Goal: Transaction & Acquisition: Purchase product/service

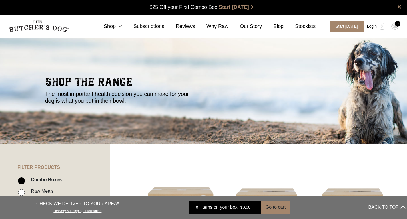
click at [377, 26] on link "Login" at bounding box center [375, 27] width 19 height 12
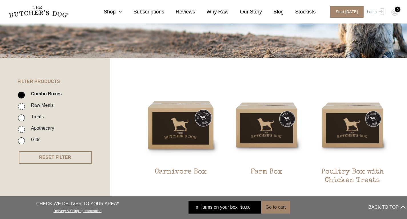
scroll to position [114, 0]
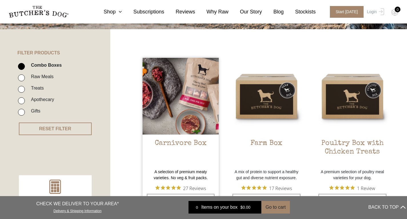
click at [193, 103] on img at bounding box center [181, 96] width 77 height 77
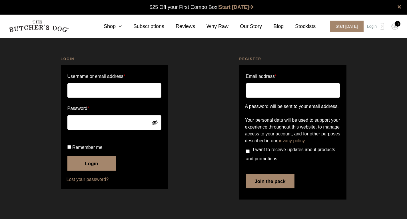
scroll to position [0, 0]
click at [86, 87] on input "Username or email address *" at bounding box center [114, 90] width 94 height 14
click at [87, 87] on input "Username or email address *" at bounding box center [114, 90] width 94 height 14
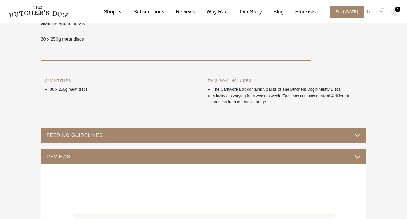
scroll to position [29, 0]
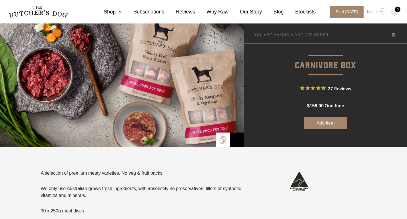
click at [327, 121] on button "Add item" at bounding box center [325, 122] width 43 height 11
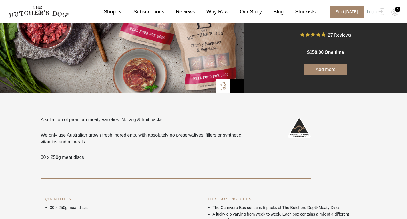
scroll to position [0, 0]
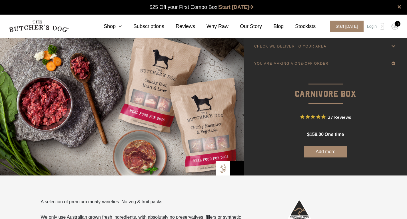
click at [332, 151] on button "Add more" at bounding box center [325, 151] width 43 height 11
click at [394, 27] on img at bounding box center [395, 26] width 7 height 7
click at [398, 27] on img at bounding box center [395, 26] width 7 height 7
click at [242, 8] on link "Start [DATE]" at bounding box center [236, 7] width 35 height 6
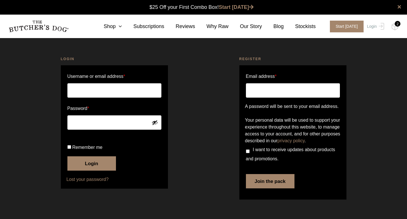
click at [86, 92] on input "Username or email address *" at bounding box center [114, 90] width 94 height 14
click at [89, 132] on form "Username or email address * Password * Remember me Login Lost your password?" at bounding box center [114, 126] width 107 height 123
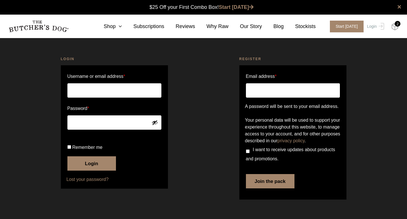
click at [395, 27] on img at bounding box center [395, 26] width 7 height 7
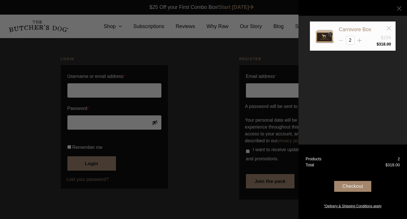
click at [340, 41] on icon at bounding box center [341, 40] width 4 height 4
type input "1"
click at [351, 185] on div "Checkout" at bounding box center [353, 186] width 37 height 11
